Goal: Task Accomplishment & Management: Use online tool/utility

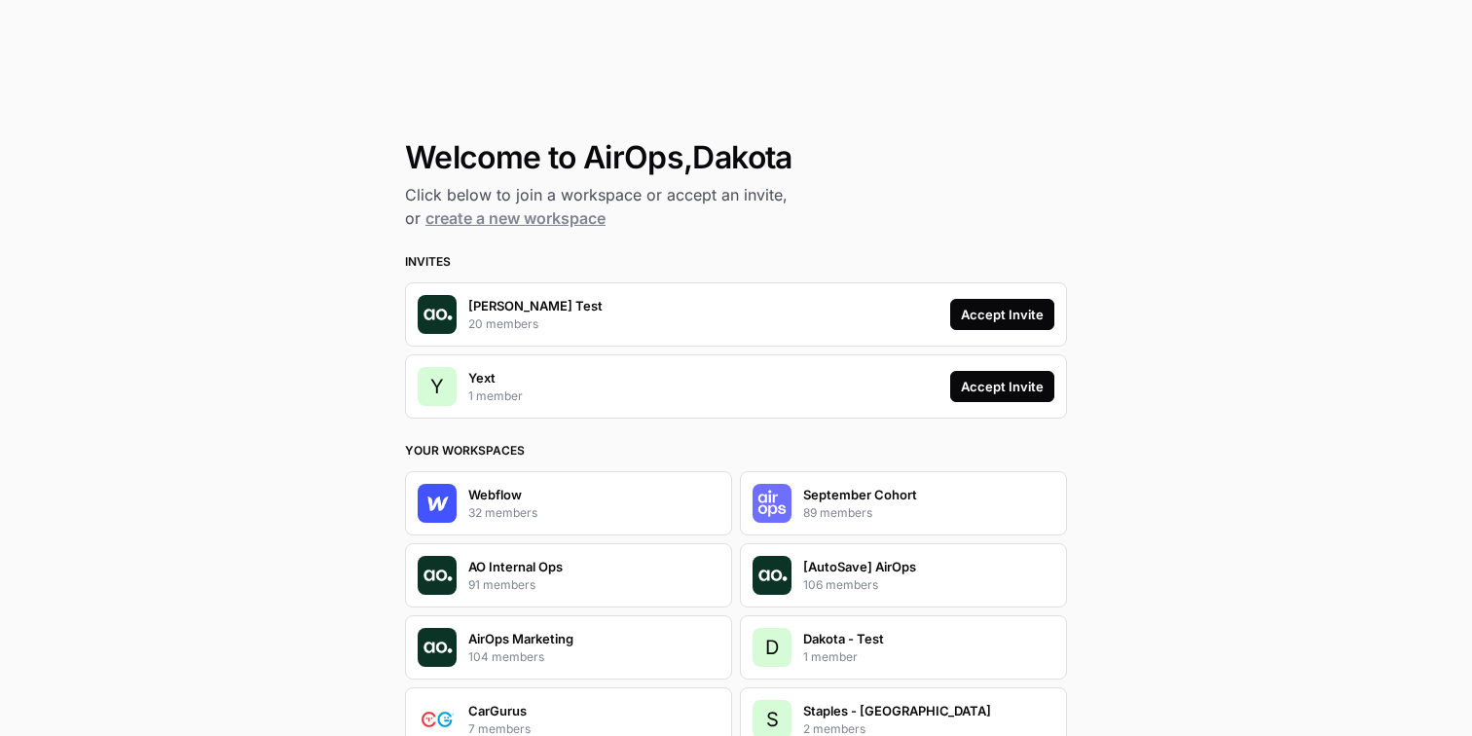
click at [1012, 315] on div "Accept Invite" at bounding box center [1002, 314] width 83 height 19
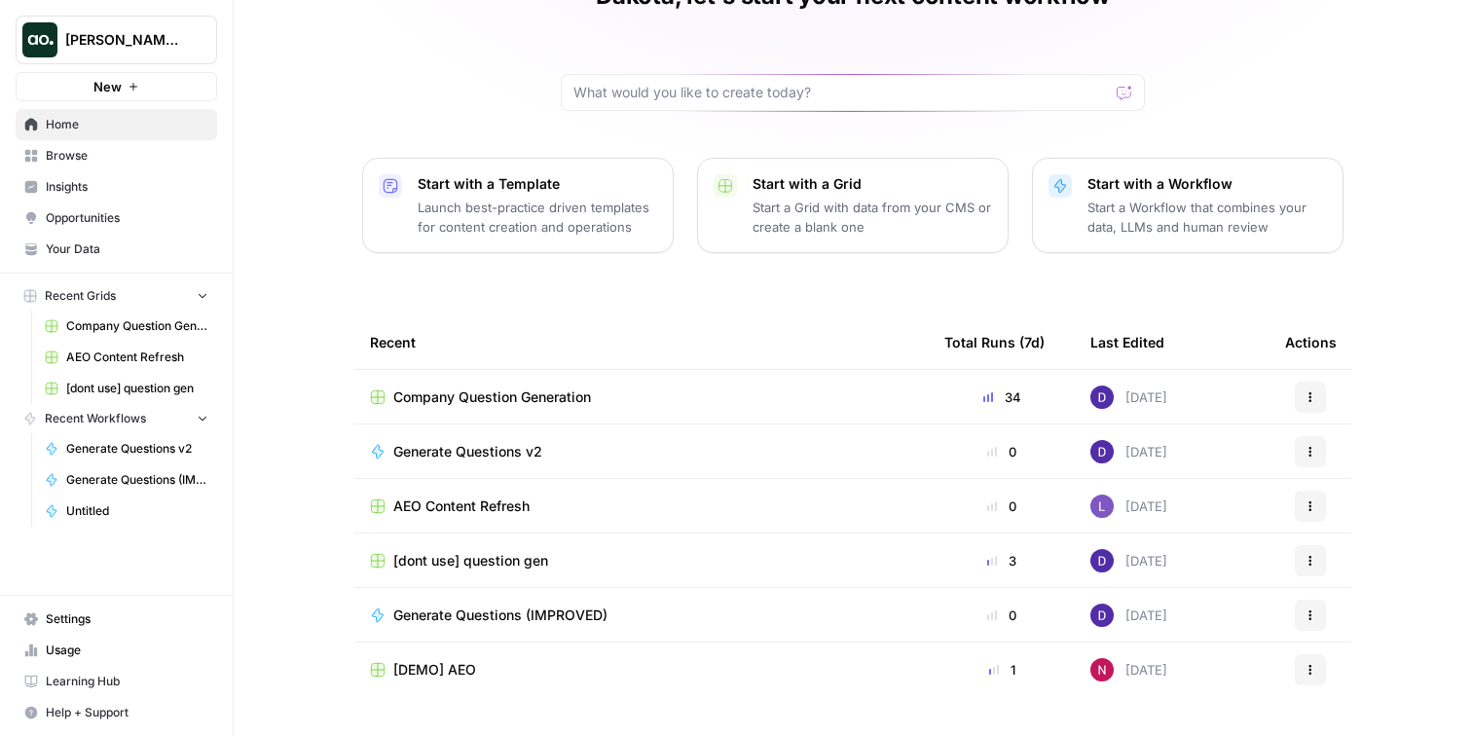
scroll to position [121, 0]
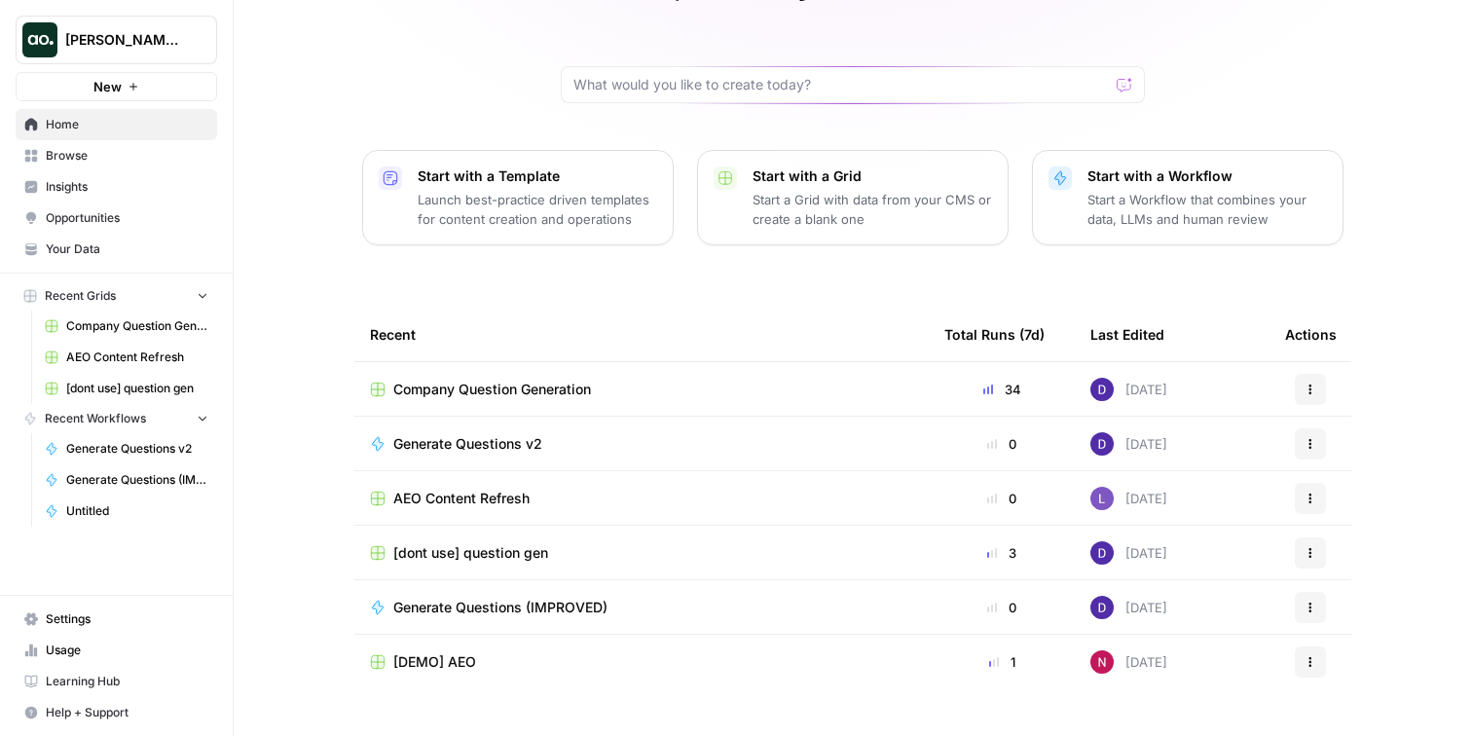
click at [442, 392] on span "Company Question Generation" at bounding box center [492, 389] width 198 height 19
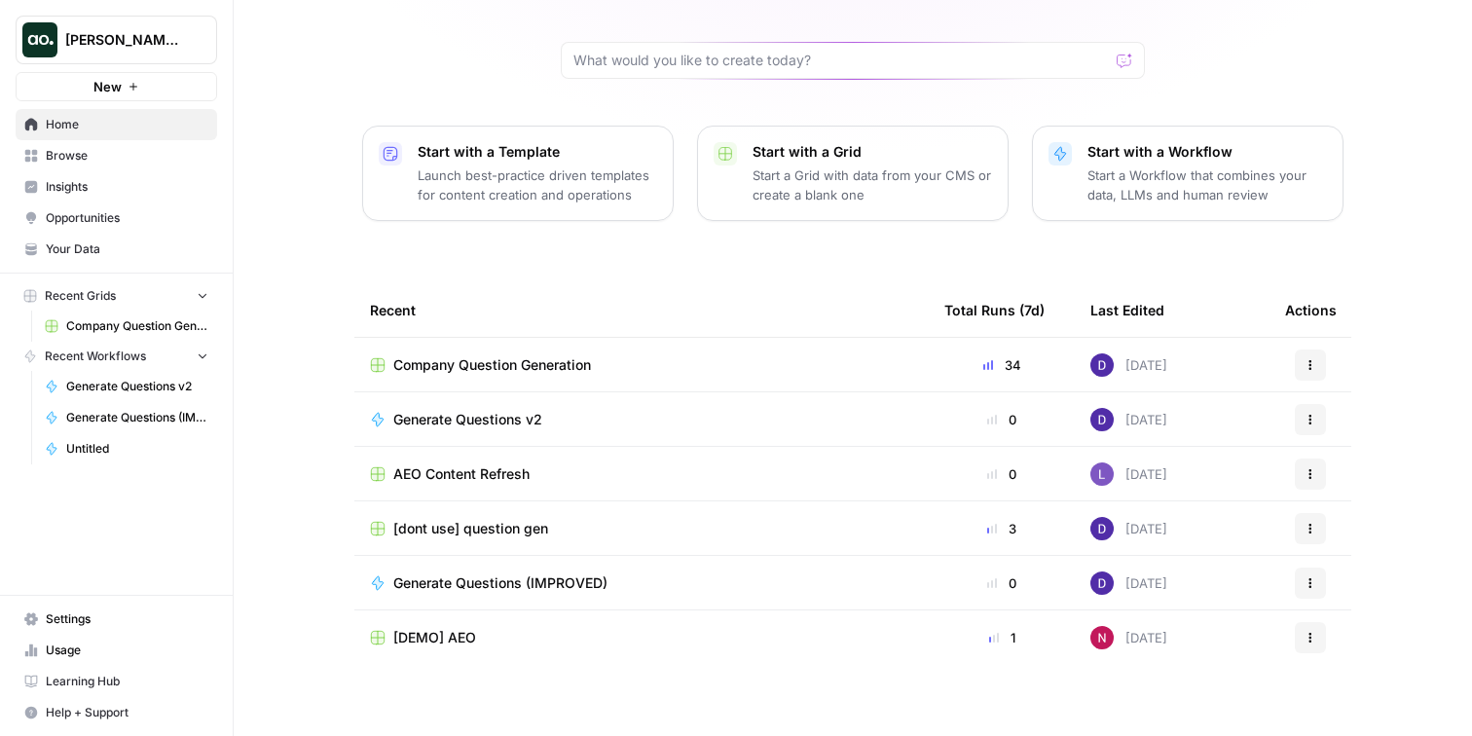
scroll to position [154, 0]
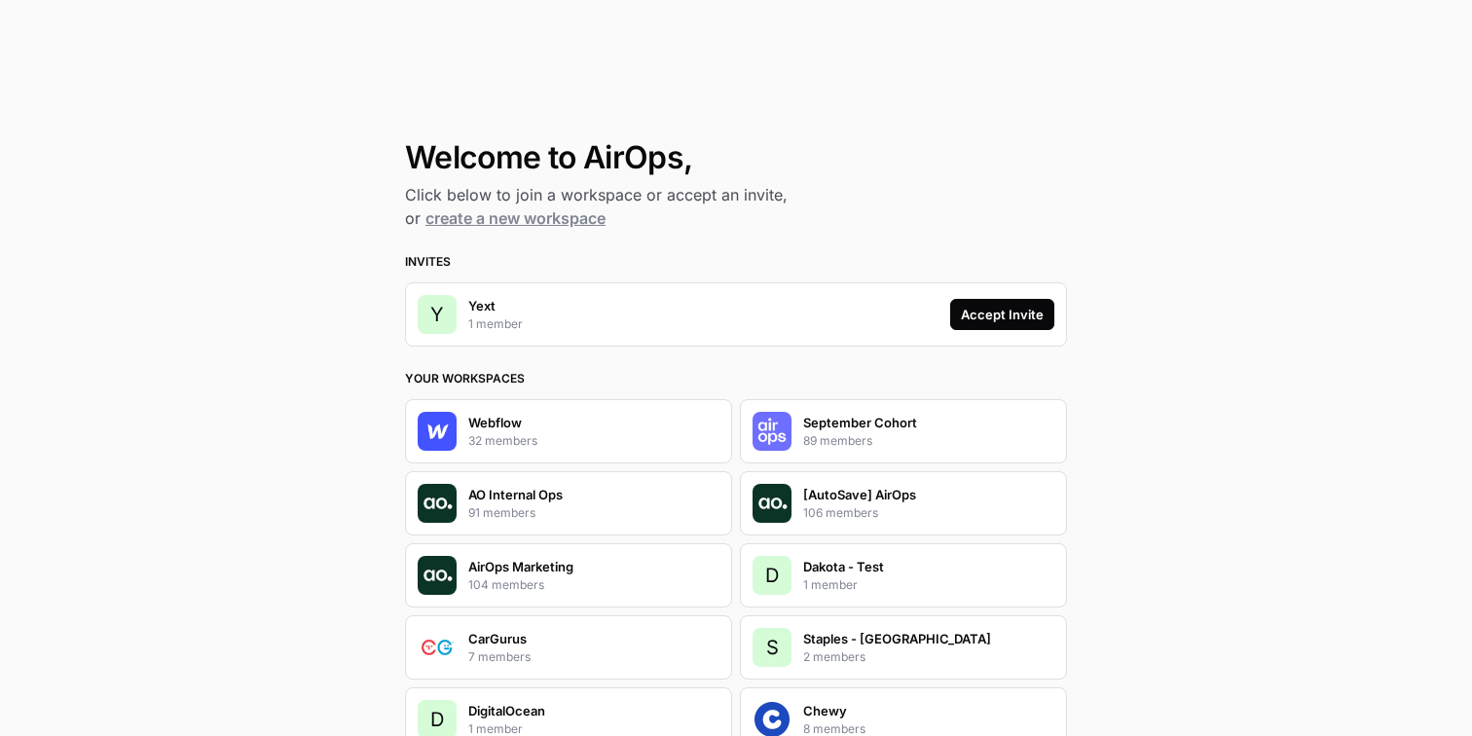
click at [1012, 314] on div "Accept Invite" at bounding box center [1002, 314] width 83 height 19
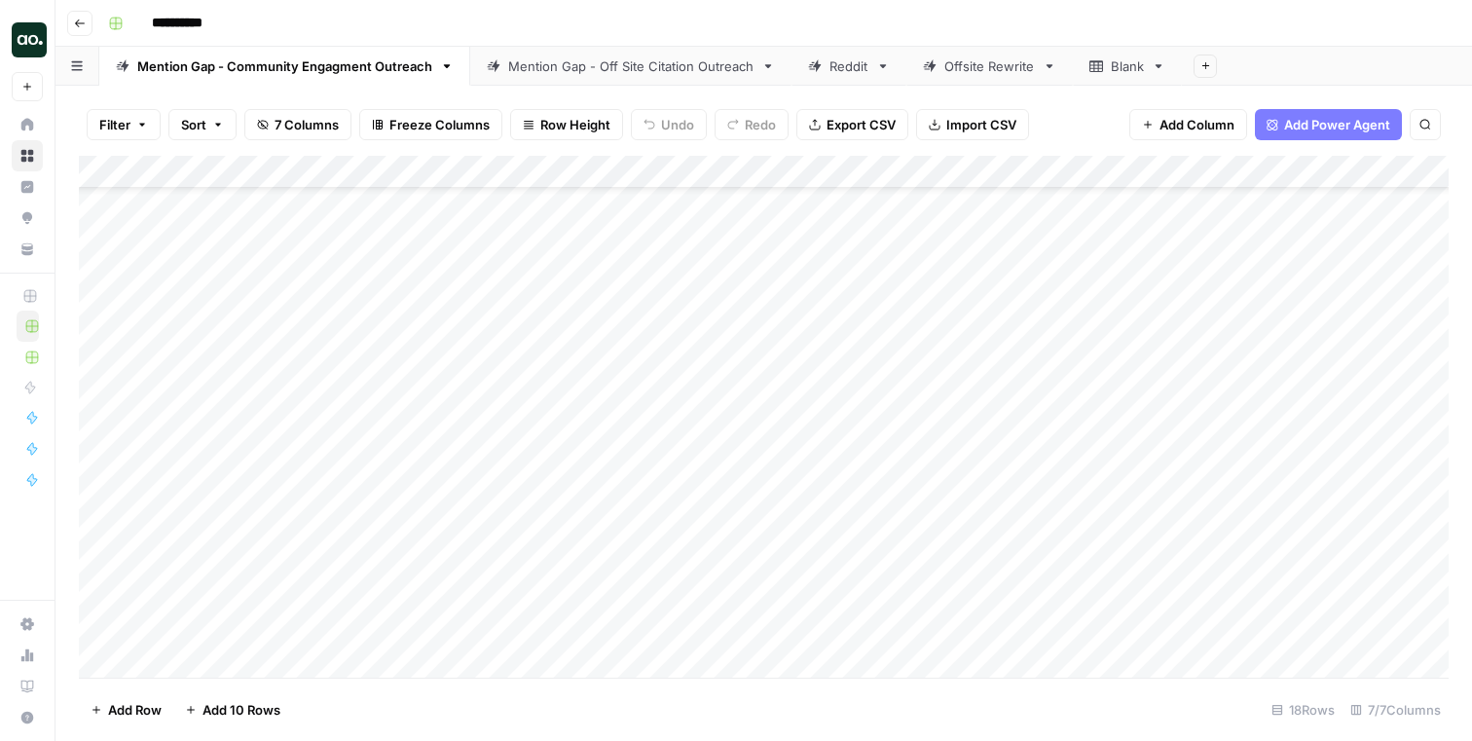
scroll to position [0, 1]
